Goal: Complete application form: Complete application form

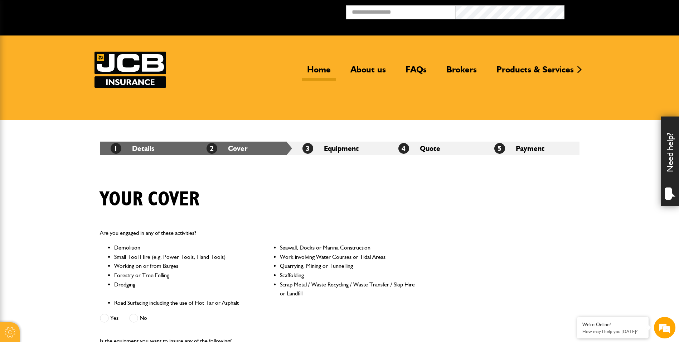
click at [323, 70] on link "Home" at bounding box center [319, 72] width 34 height 16
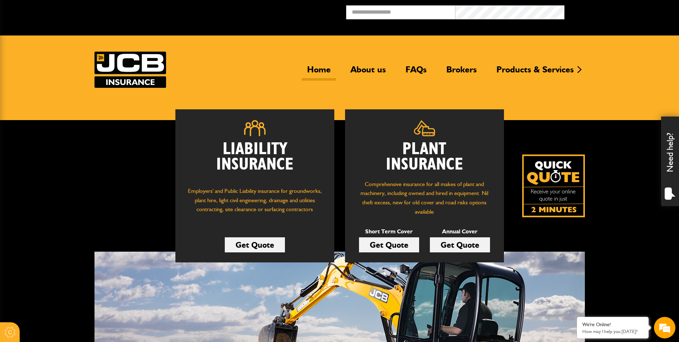
click at [398, 246] on link "Get Quote" at bounding box center [389, 244] width 60 height 15
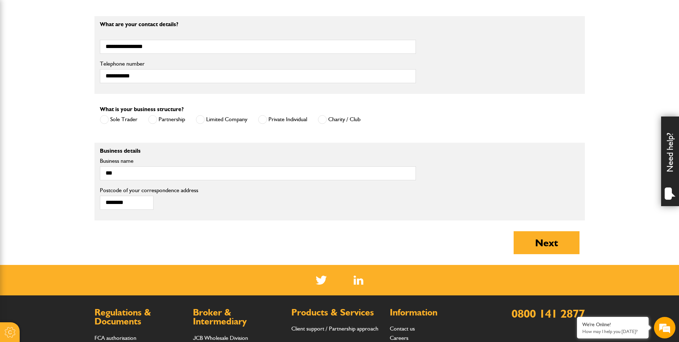
scroll to position [430, 0]
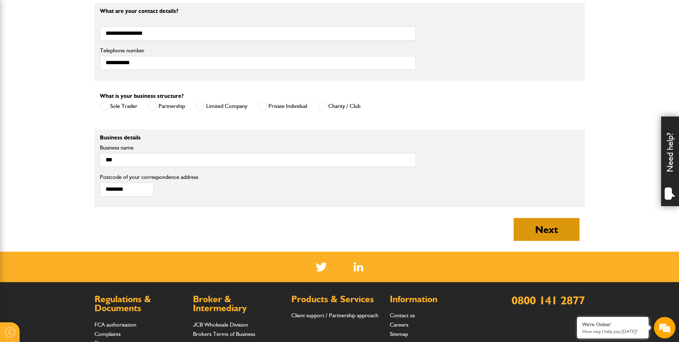
click at [558, 230] on button "Next" at bounding box center [547, 229] width 66 height 23
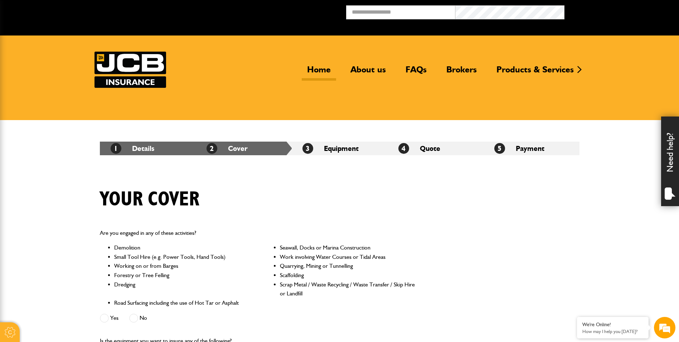
click at [322, 70] on link "Home" at bounding box center [319, 72] width 34 height 16
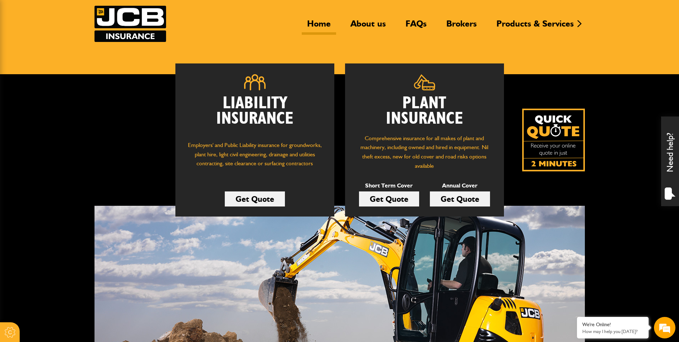
scroll to position [36, 0]
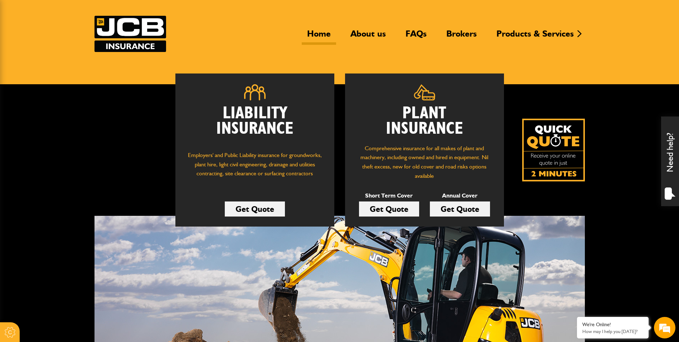
click at [388, 205] on link "Get Quote" at bounding box center [389, 208] width 60 height 15
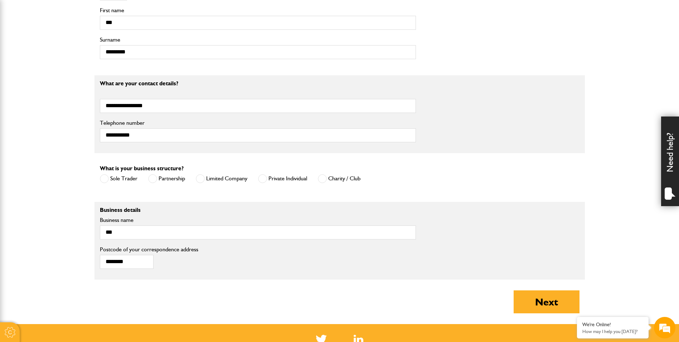
scroll to position [358, 0]
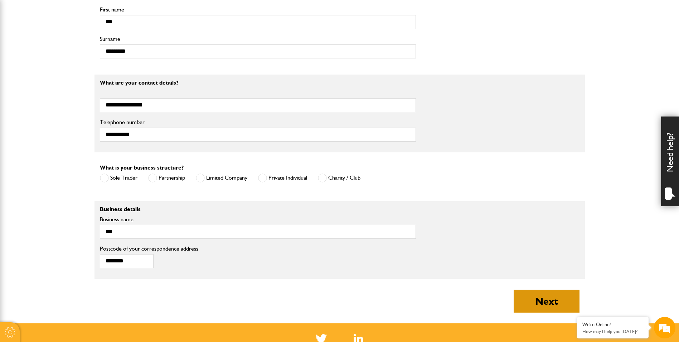
click at [543, 301] on button "Next" at bounding box center [547, 300] width 66 height 23
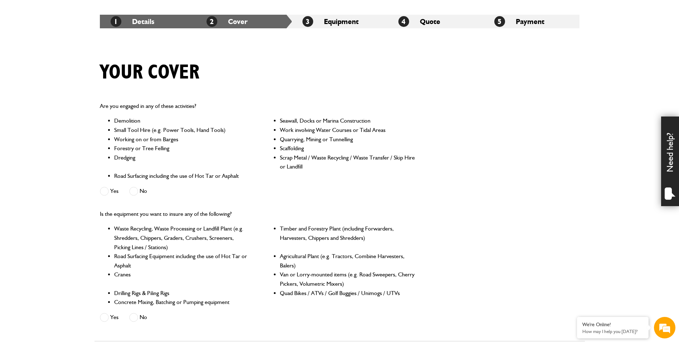
scroll to position [127, 0]
click at [144, 192] on label "No" at bounding box center [138, 191] width 18 height 9
click at [134, 318] on span at bounding box center [133, 317] width 9 height 9
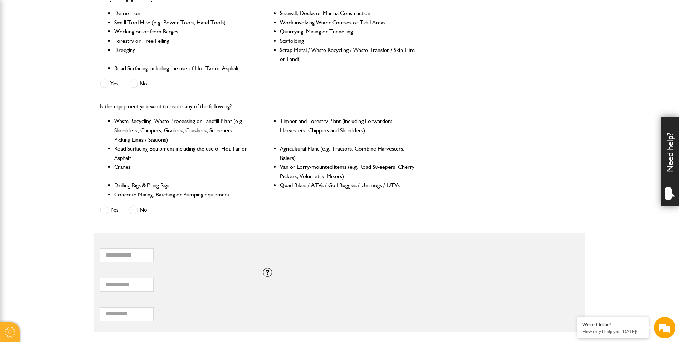
scroll to position [378, 0]
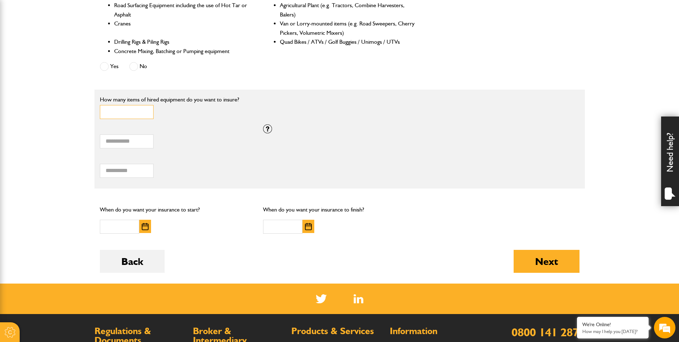
click at [123, 111] on input "*" at bounding box center [127, 112] width 54 height 14
type input "*"
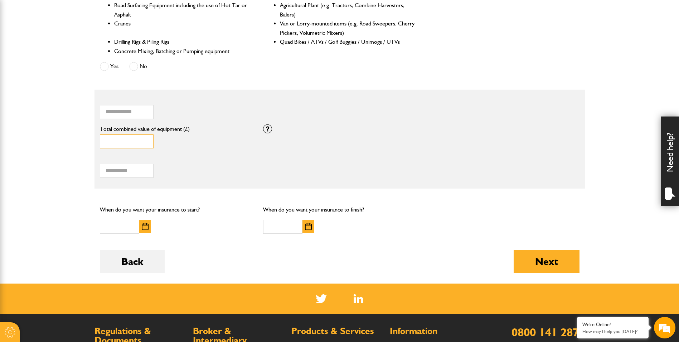
click at [120, 139] on input "*" at bounding box center [127, 141] width 54 height 14
type input "*****"
click at [128, 169] on input "Total hiring fees" at bounding box center [127, 171] width 54 height 14
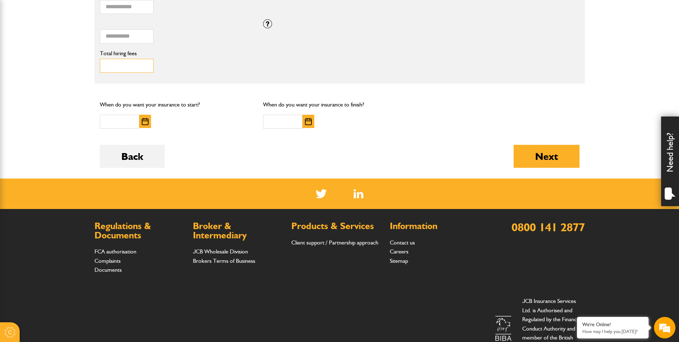
scroll to position [485, 0]
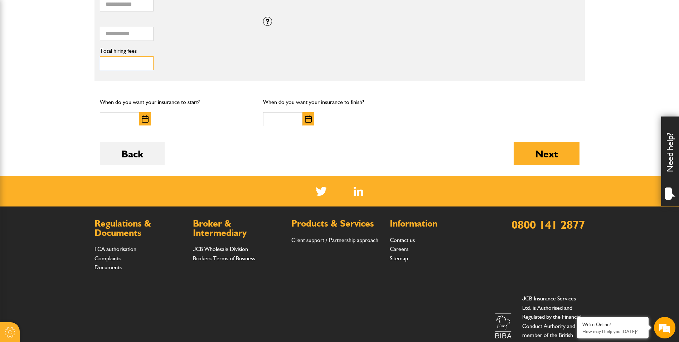
type input "***"
click at [147, 121] on img "button" at bounding box center [145, 118] width 7 height 7
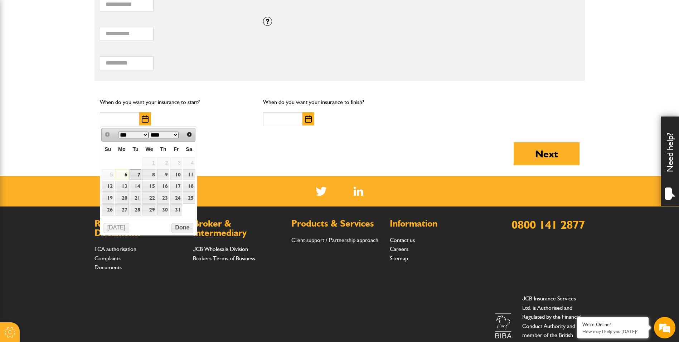
click at [133, 173] on link "7" at bounding box center [136, 174] width 12 height 11
type input "**********"
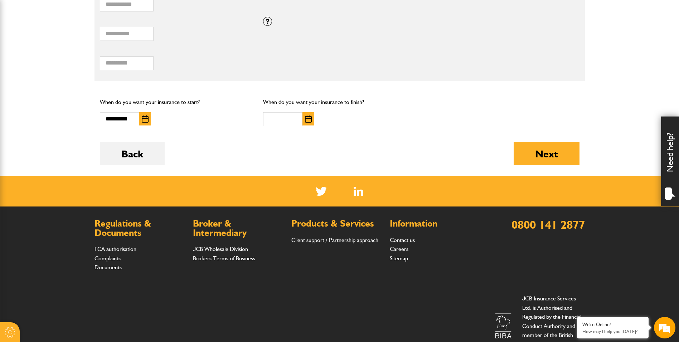
click at [307, 121] on img "button" at bounding box center [308, 118] width 7 height 7
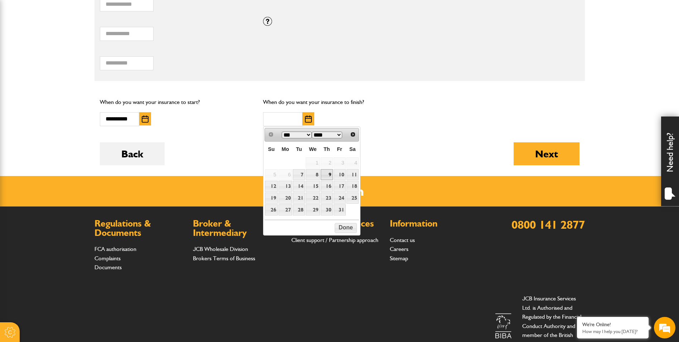
click at [327, 174] on link "9" at bounding box center [327, 174] width 12 height 11
type input "**********"
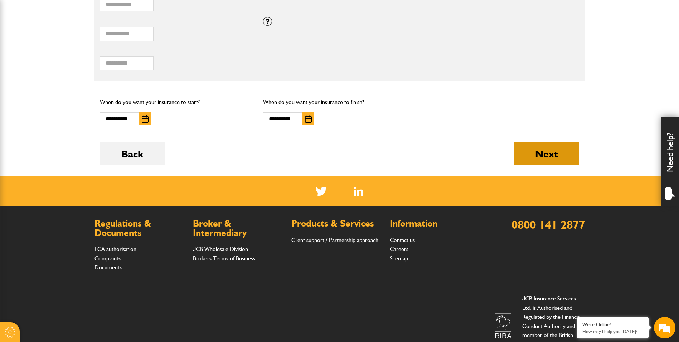
drag, startPoint x: 550, startPoint y: 154, endPoint x: 527, endPoint y: 155, distance: 23.7
click at [550, 154] on button "Next" at bounding box center [547, 153] width 66 height 23
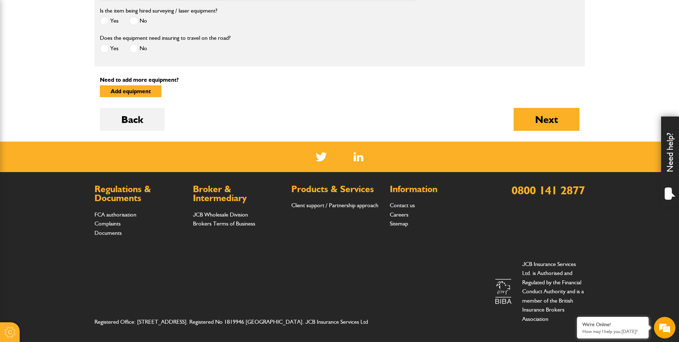
scroll to position [548, 0]
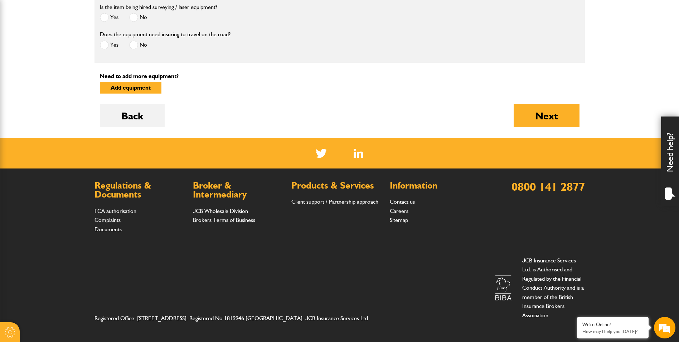
drag, startPoint x: 130, startPoint y: 117, endPoint x: 188, endPoint y: 127, distance: 58.5
click at [130, 117] on button "Back" at bounding box center [132, 115] width 65 height 23
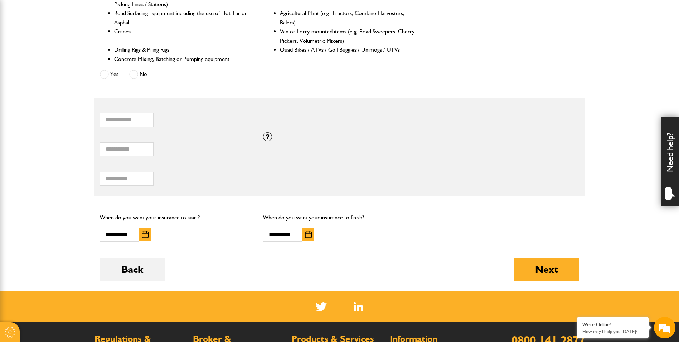
scroll to position [358, 0]
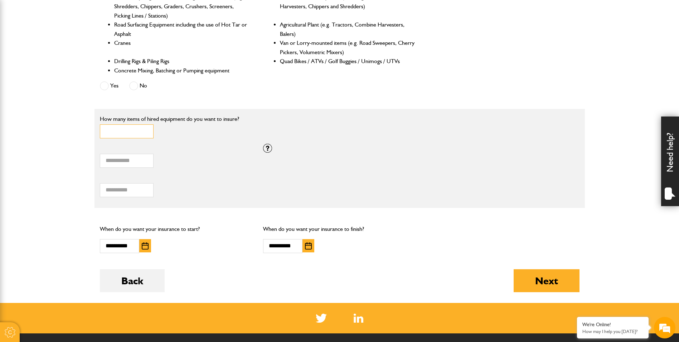
click at [115, 131] on input "*" at bounding box center [127, 131] width 54 height 14
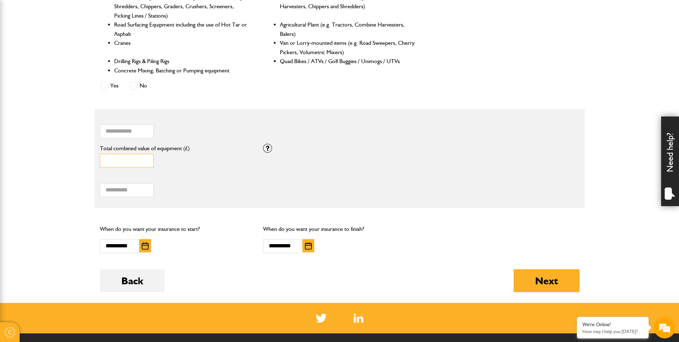
click at [122, 155] on input "*****" at bounding box center [127, 161] width 54 height 14
type input "*"
click at [123, 189] on input "***" at bounding box center [127, 190] width 54 height 14
type input "*"
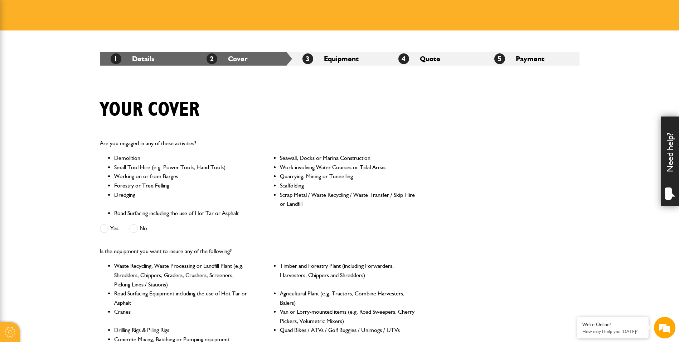
scroll to position [107, 0]
